Goal: Information Seeking & Learning: Find specific page/section

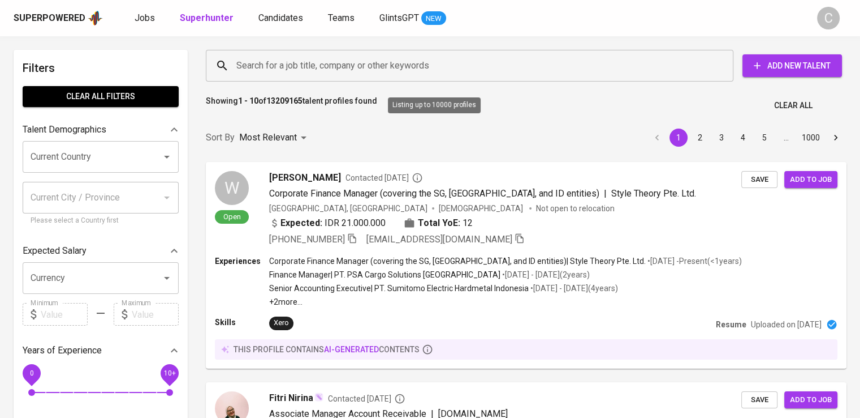
click at [325, 75] on input "Search for a job title, company or other keywords" at bounding box center [473, 65] width 478 height 21
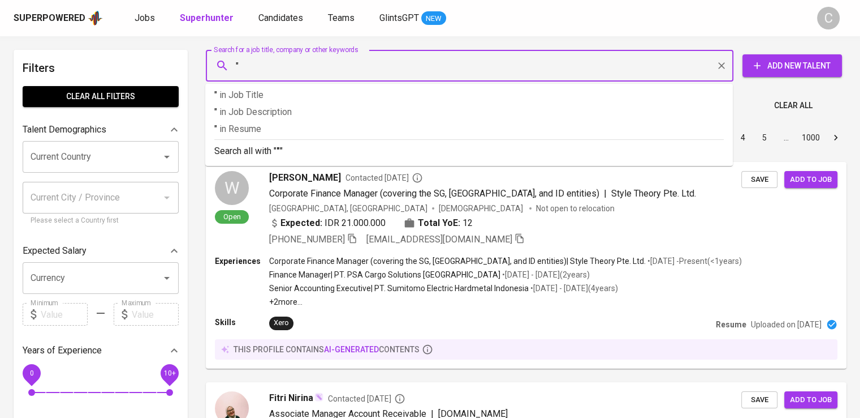
paste input "INDONESIA [PERSON_NAME]"
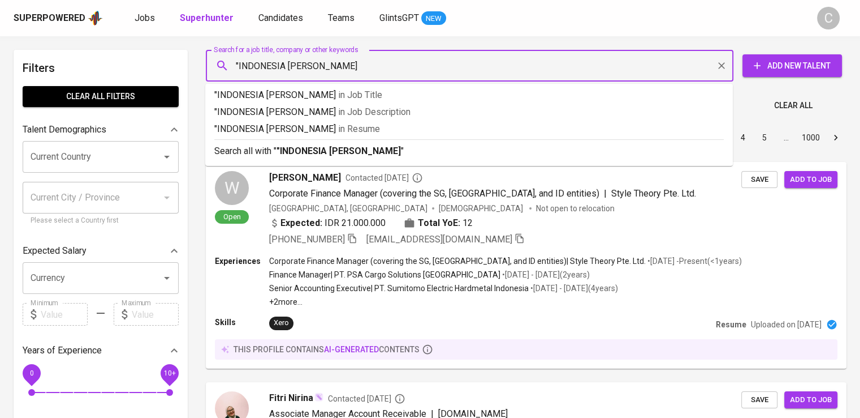
type input ""INDONESIA [PERSON_NAME]""
click at [348, 126] on span "in [GEOGRAPHIC_DATA]" at bounding box center [362, 128] width 42 height 11
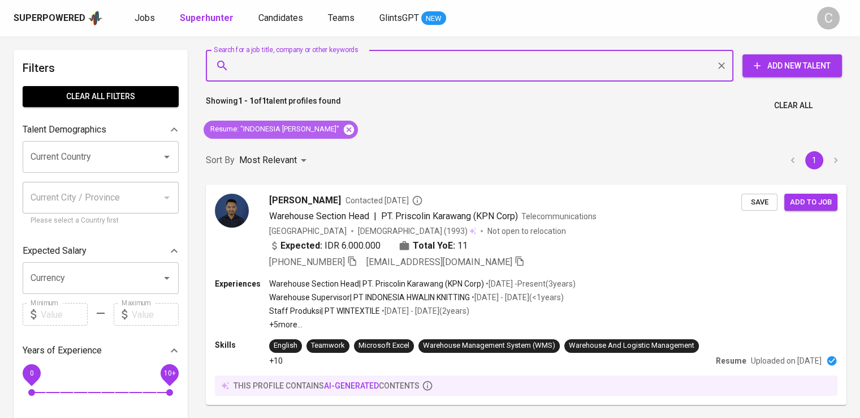
click at [354, 127] on icon at bounding box center [349, 129] width 10 height 10
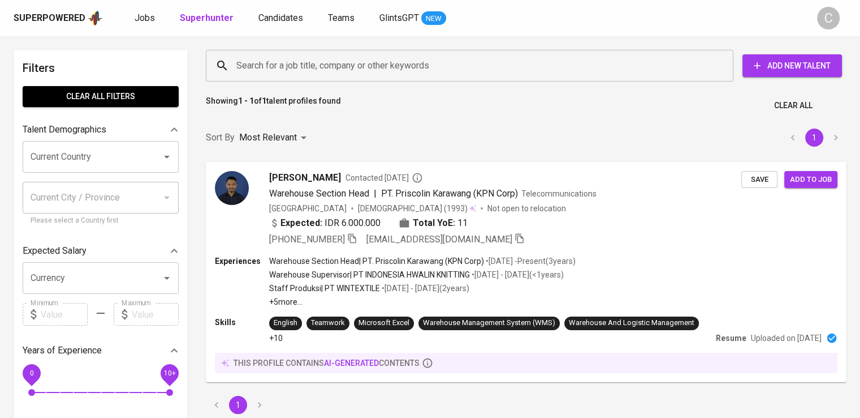
click at [330, 66] on input "Search for a job title, company or other keywords" at bounding box center [473, 65] width 478 height 21
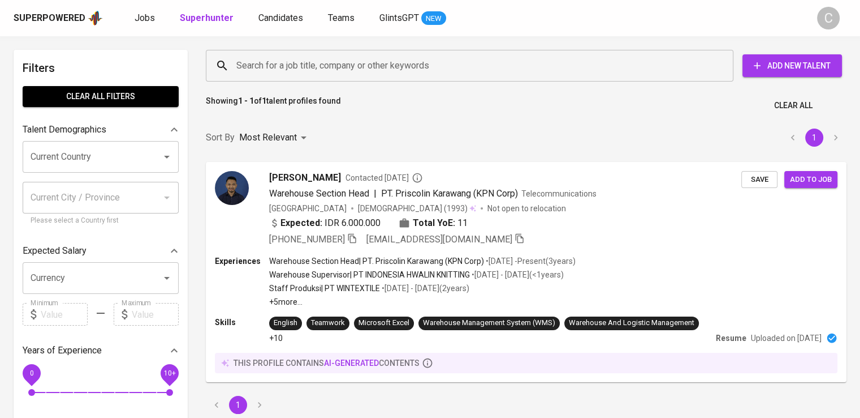
click at [330, 66] on input "Search for a job title, company or other keywords" at bounding box center [473, 65] width 478 height 21
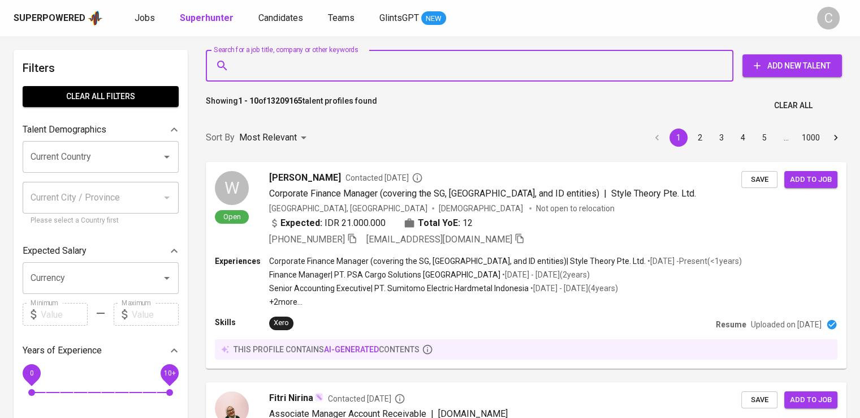
click at [330, 66] on input "Search for a job title, company or other keywords" at bounding box center [473, 65] width 478 height 21
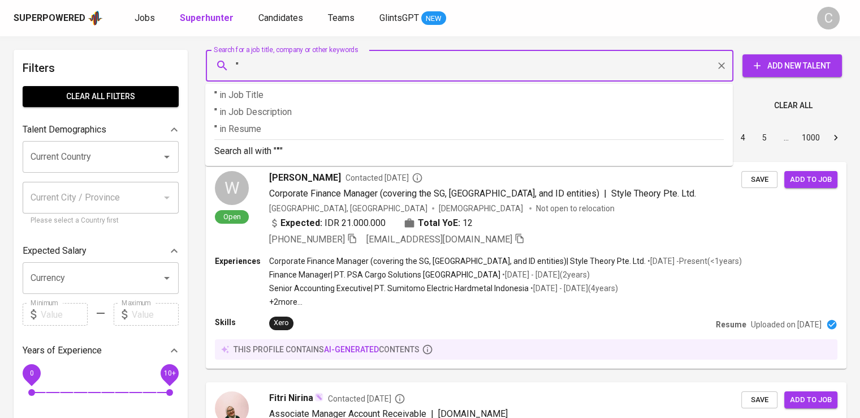
paste input "WebBeds"
type input ""WebBeds""
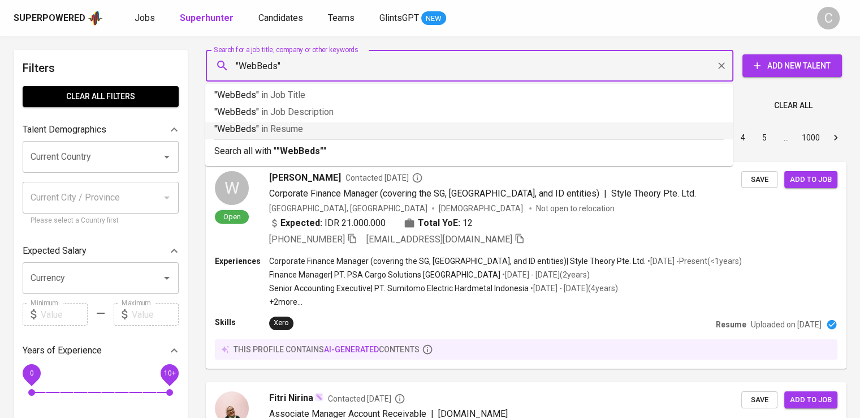
click at [361, 129] on p ""WebBeds" in Resume" at bounding box center [469, 129] width 510 height 14
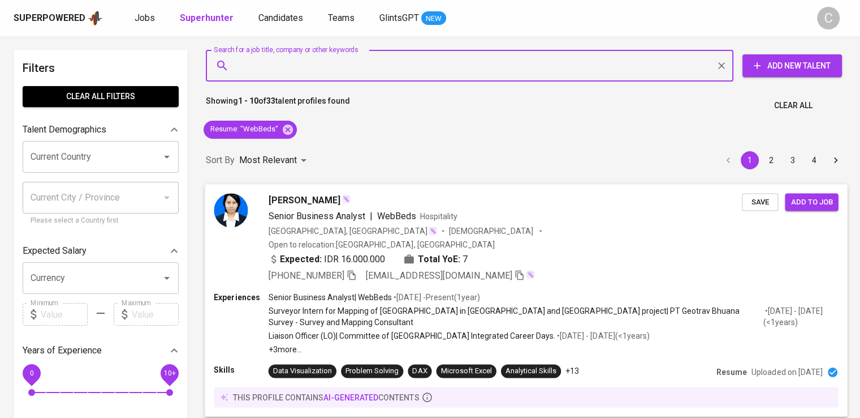
click at [442, 217] on span "Hospitality" at bounding box center [438, 215] width 37 height 9
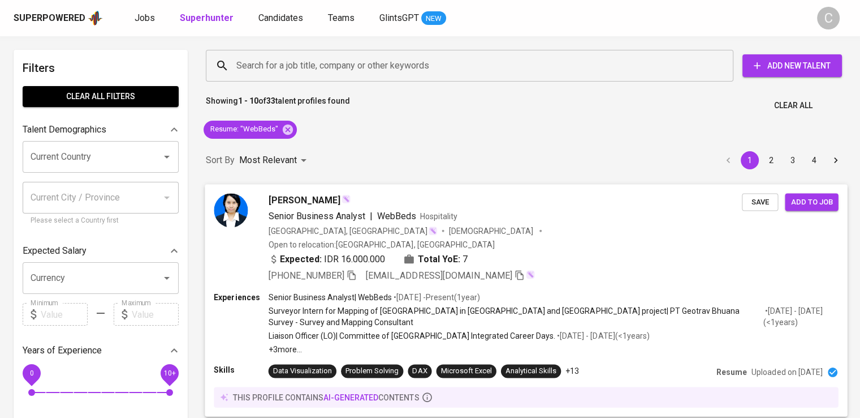
click at [355, 270] on icon "button" at bounding box center [352, 275] width 8 height 10
